Goal: Task Accomplishment & Management: Manage account settings

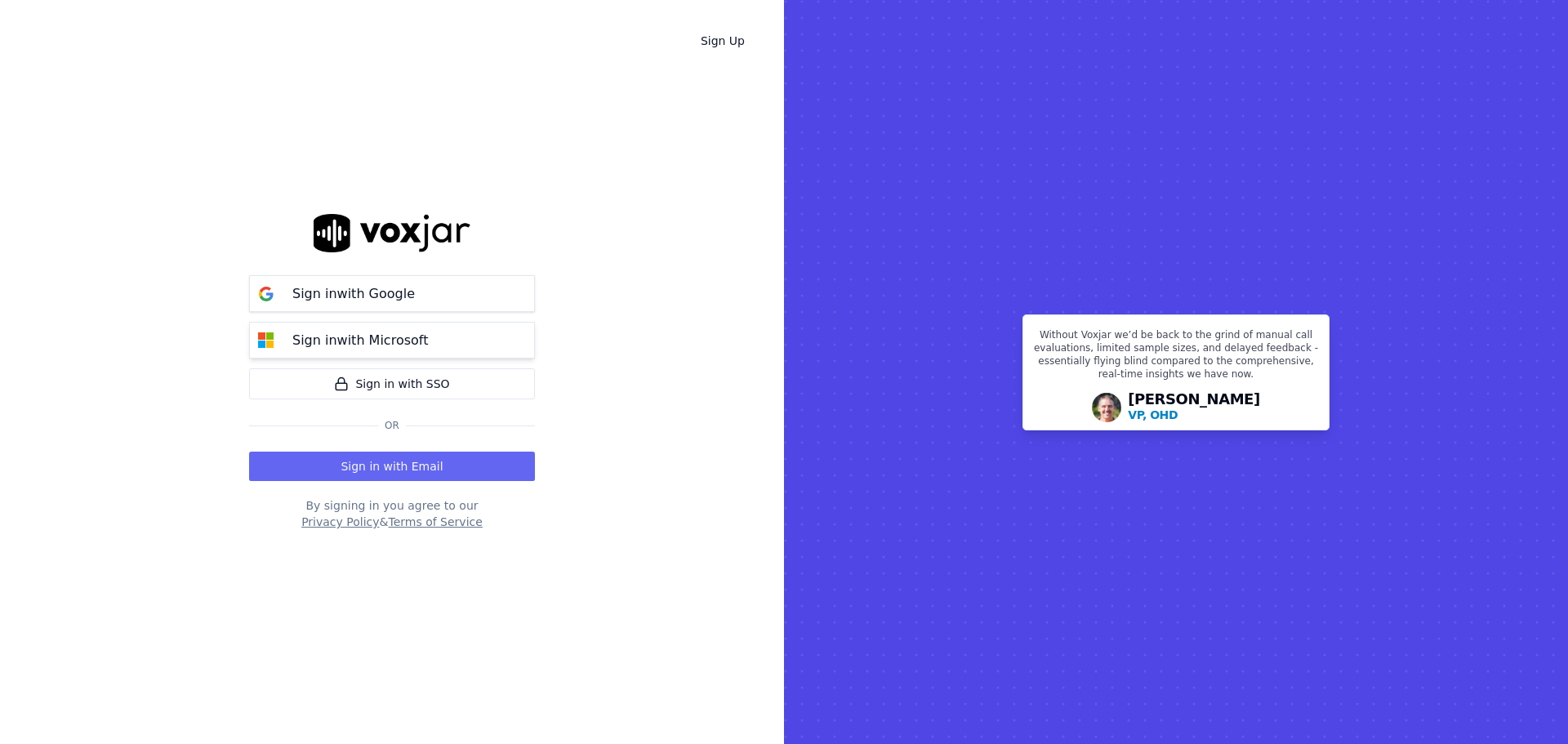
click at [471, 338] on button "Sign in with Microsoft" at bounding box center [392, 341] width 286 height 37
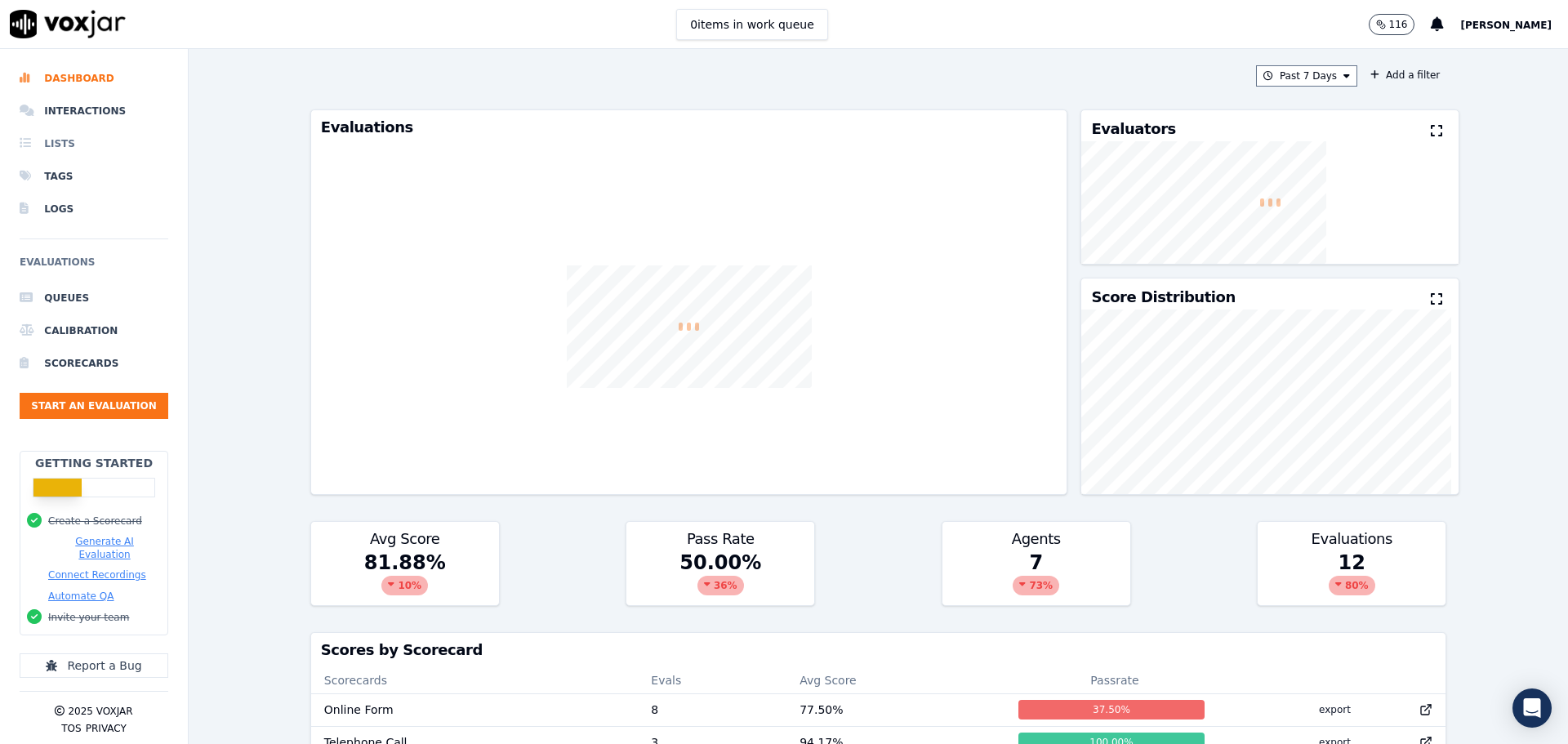
click at [47, 136] on li "Lists" at bounding box center [94, 143] width 149 height 32
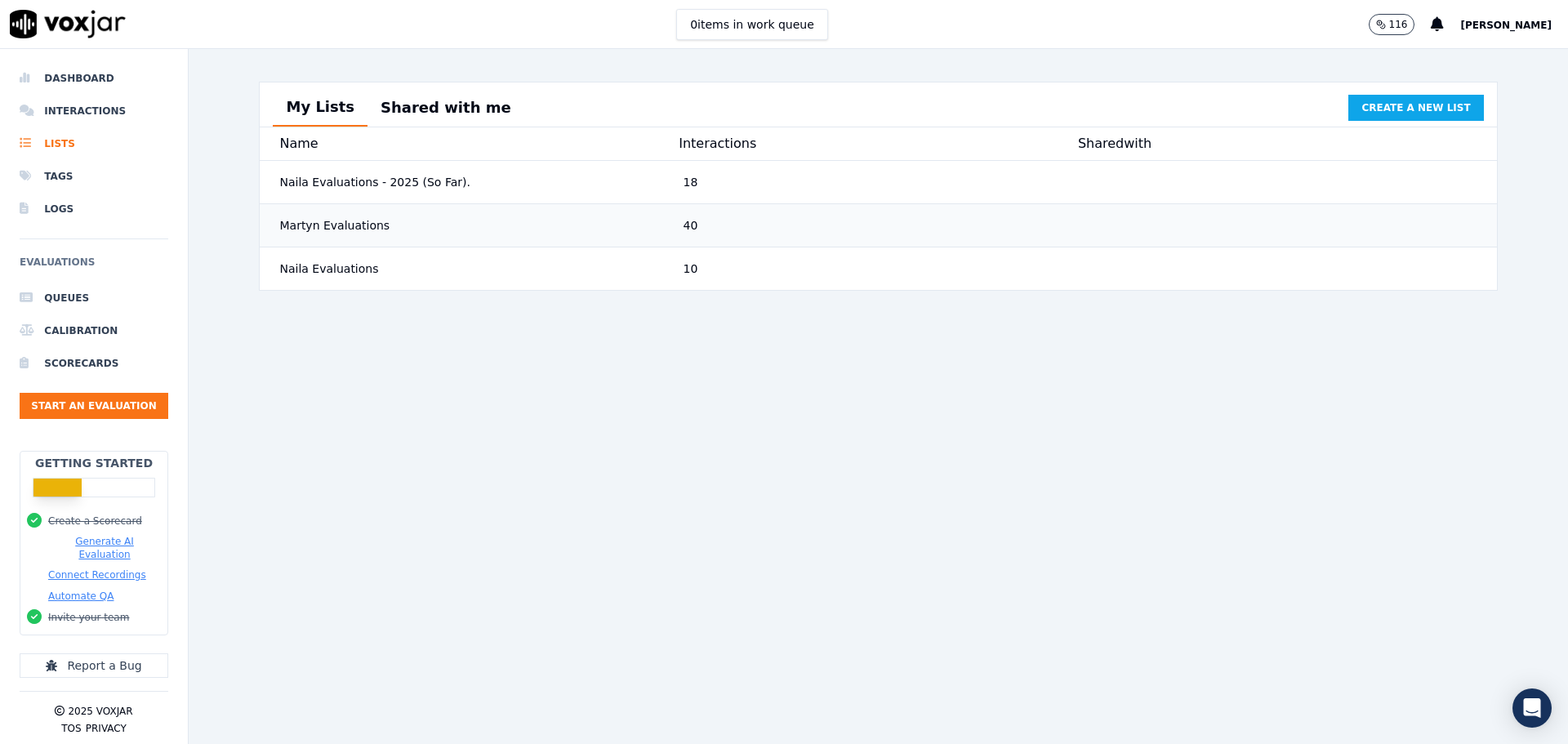
click at [1046, 240] on div "40" at bounding box center [879, 225] width 403 height 29
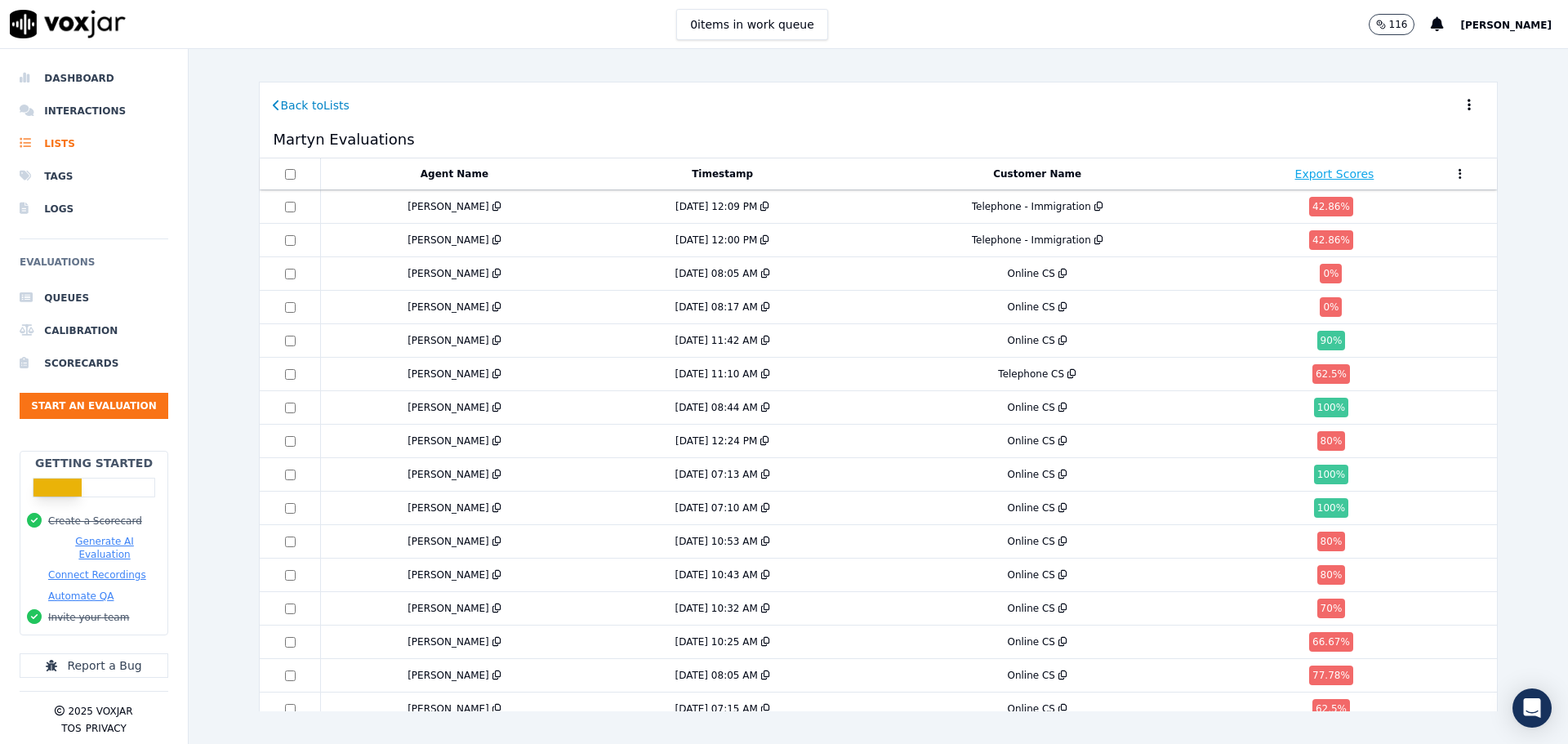
click at [1454, 102] on button at bounding box center [1469, 105] width 29 height 32
click at [1422, 131] on button "Share" at bounding box center [1449, 128] width 67 height 26
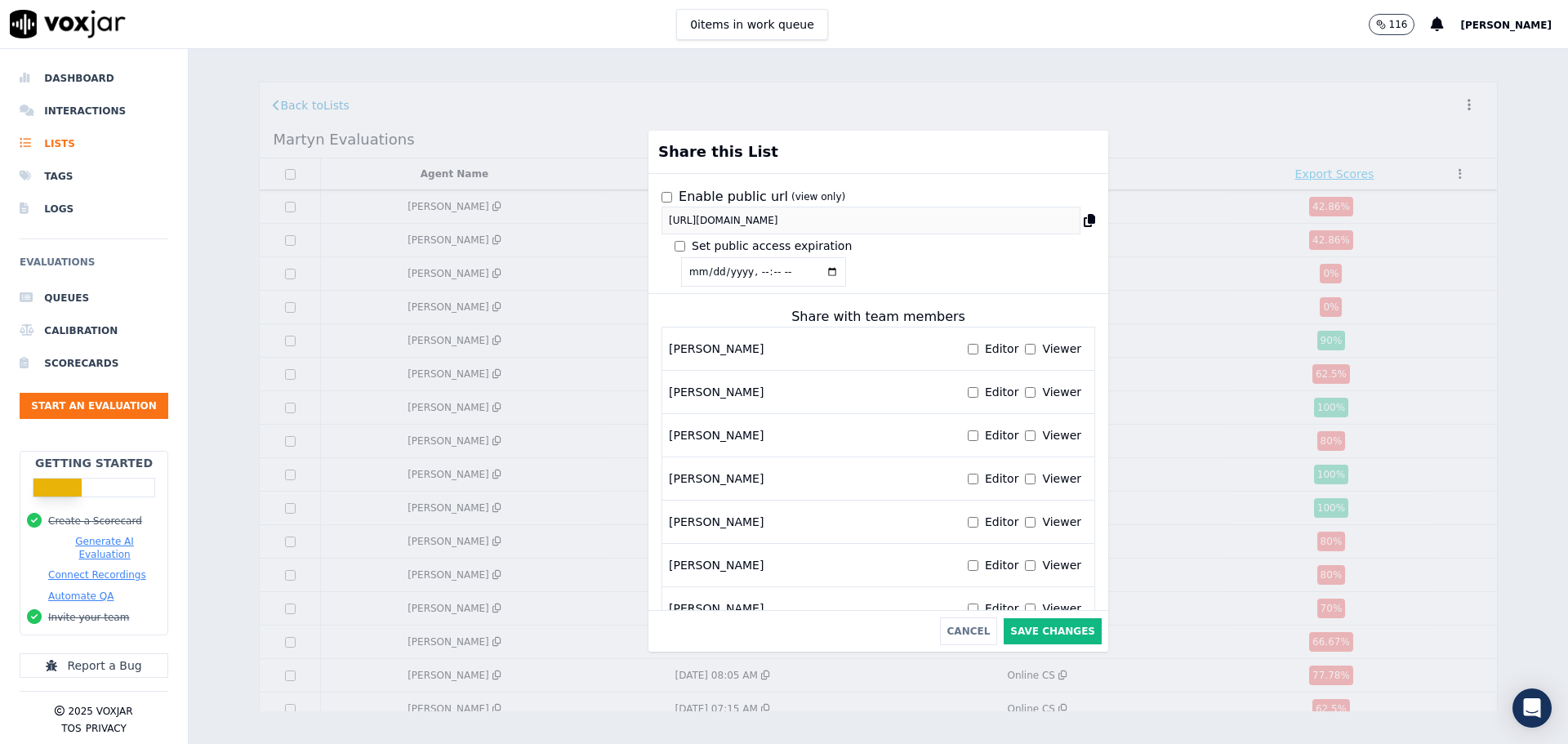
click at [811, 269] on input "datetime-local" at bounding box center [763, 272] width 165 height 29
type input "[DATE]T23:59"
click at [856, 258] on div "Enable public url (view only) [URL][DOMAIN_NAME] Set public access expiration" at bounding box center [879, 230] width 460 height 113
click at [1084, 221] on icon at bounding box center [1089, 220] width 12 height 13
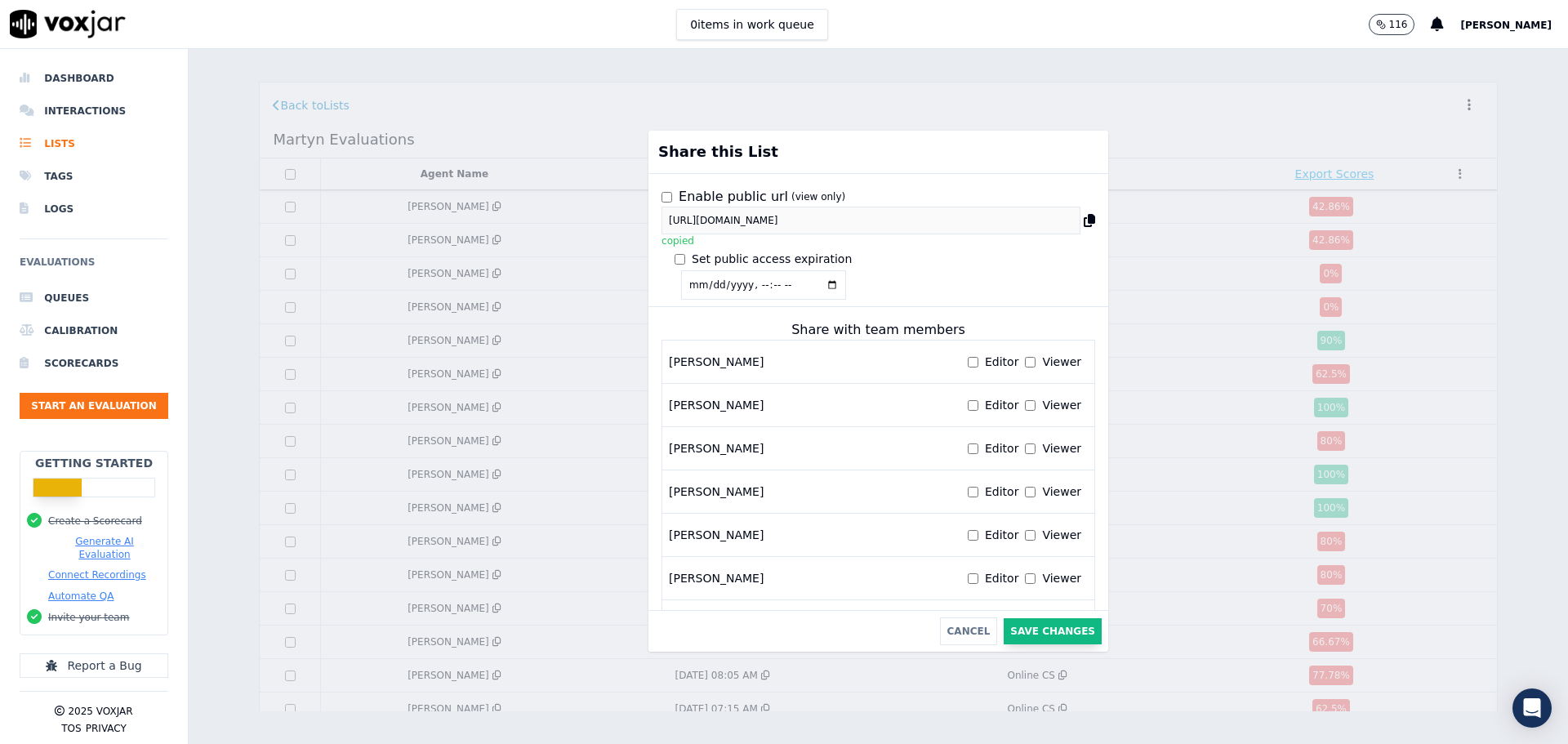
click at [1030, 619] on button "Save Changes" at bounding box center [1053, 631] width 98 height 26
